Goal: Task Accomplishment & Management: Complete application form

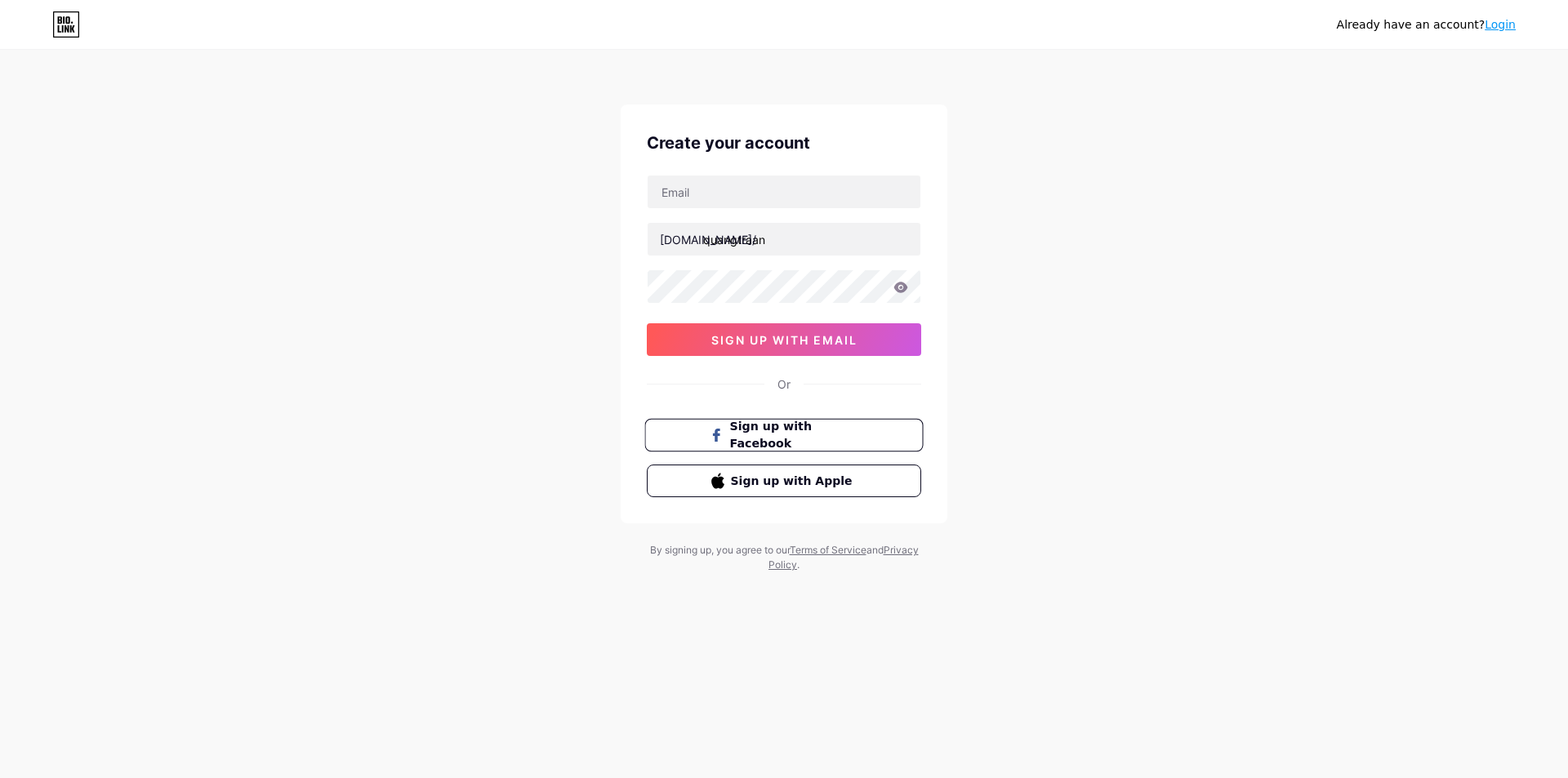
click at [737, 430] on span "Sign up with Facebook" at bounding box center [794, 436] width 128 height 35
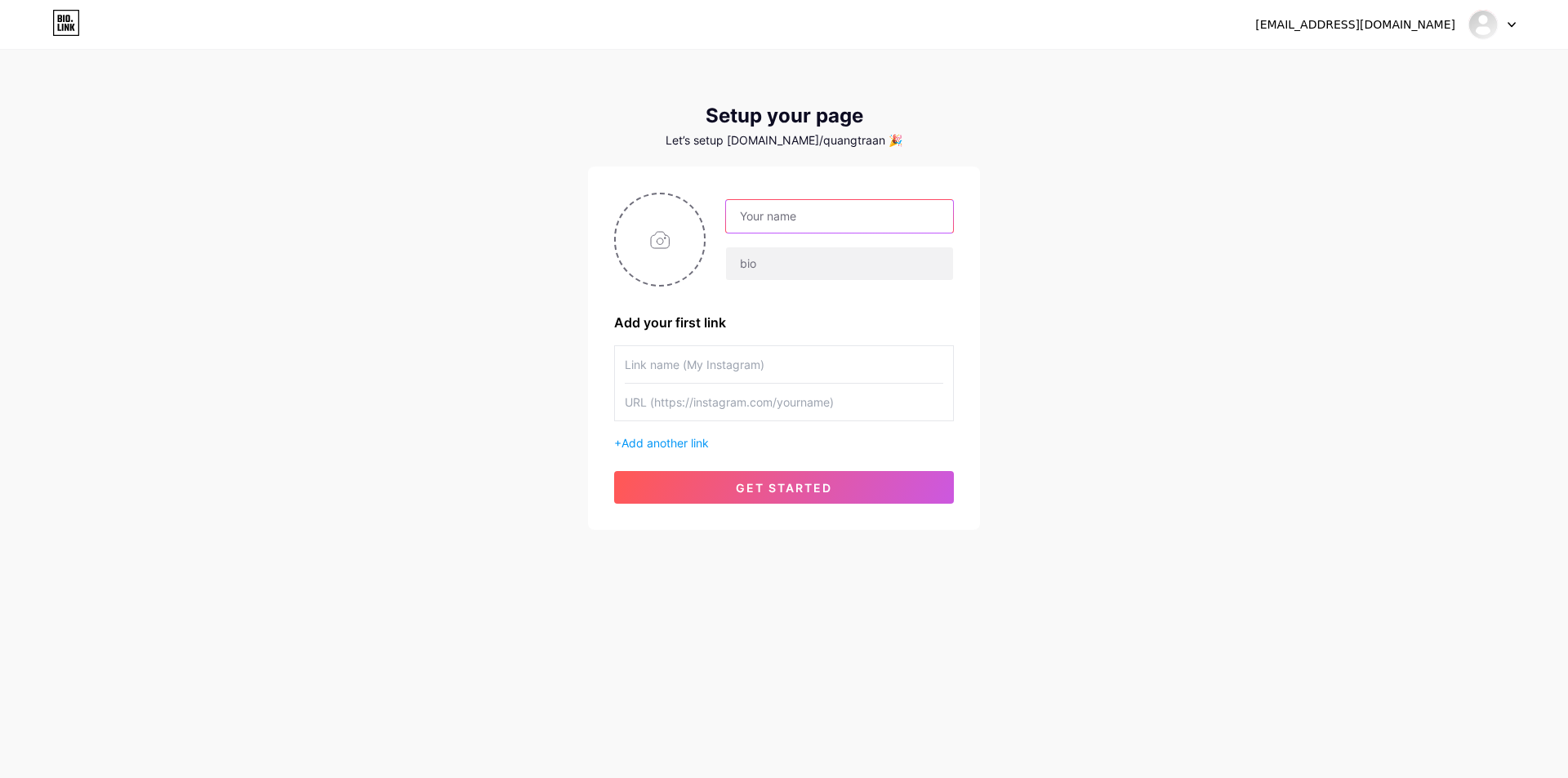
click at [778, 212] on input "text" at bounding box center [840, 216] width 227 height 32
type input "QuangTraam"
click at [667, 369] on input "text" at bounding box center [784, 365] width 318 height 37
click at [733, 375] on input "text" at bounding box center [784, 365] width 318 height 37
click at [669, 370] on input "text" at bounding box center [784, 365] width 318 height 37
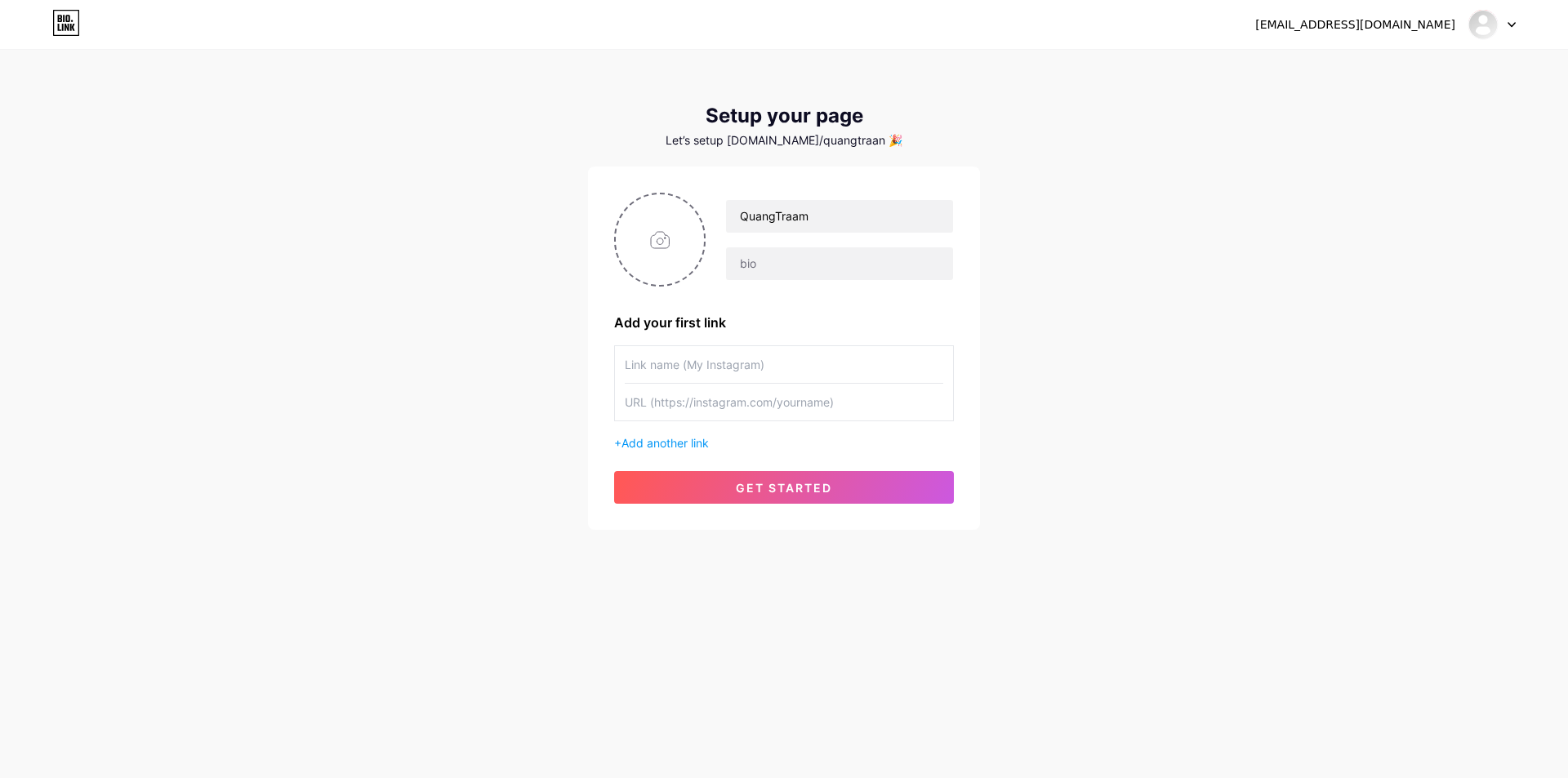
click at [652, 394] on input "text" at bounding box center [784, 403] width 318 height 37
